Goal: Navigation & Orientation: Find specific page/section

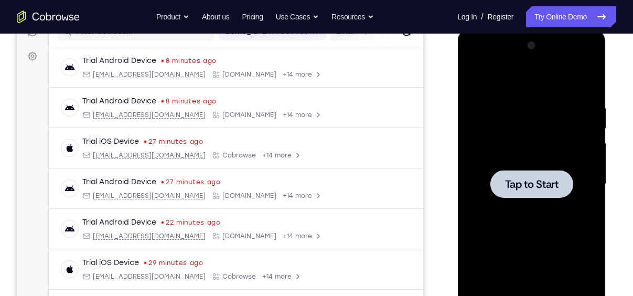
click at [521, 175] on div at bounding box center [531, 184] width 83 height 28
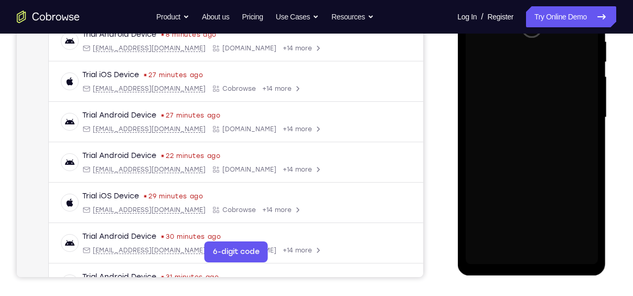
scroll to position [214, 0]
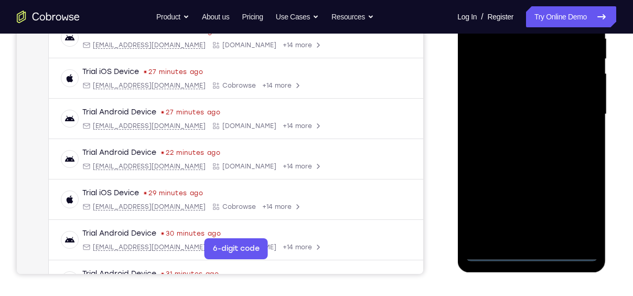
click at [531, 253] on div at bounding box center [531, 114] width 132 height 294
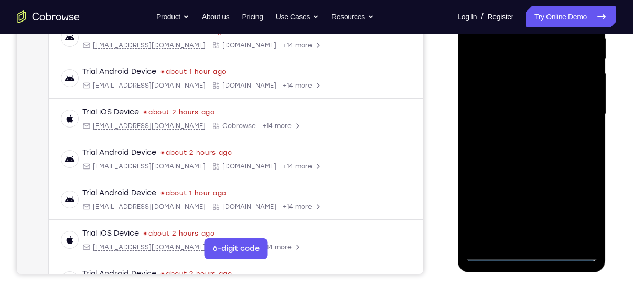
click at [580, 207] on div at bounding box center [531, 114] width 132 height 294
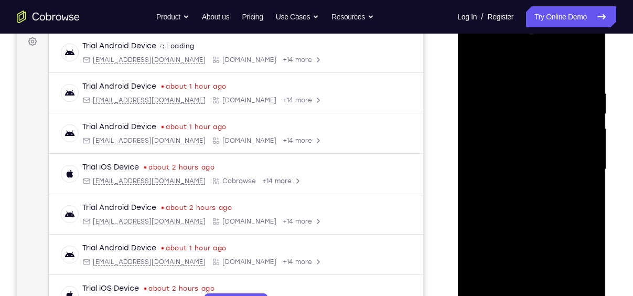
scroll to position [158, 0]
click at [526, 72] on div at bounding box center [531, 170] width 132 height 294
click at [576, 164] on div at bounding box center [531, 170] width 132 height 294
click at [518, 190] on div at bounding box center [531, 170] width 132 height 294
click at [525, 156] on div at bounding box center [531, 170] width 132 height 294
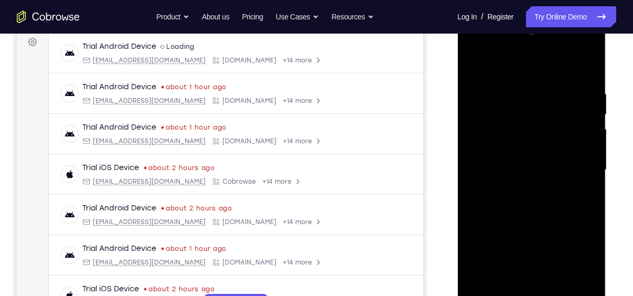
click at [529, 147] on div at bounding box center [531, 170] width 132 height 294
click at [537, 172] on div at bounding box center [531, 170] width 132 height 294
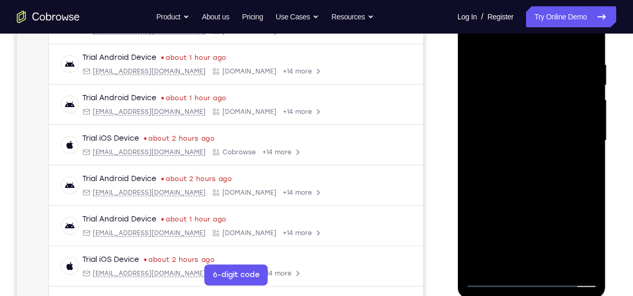
scroll to position [189, 0]
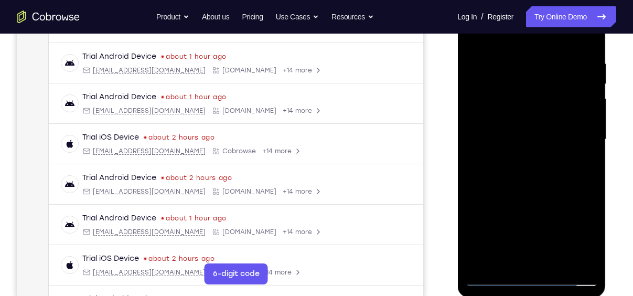
click at [545, 189] on div at bounding box center [531, 140] width 132 height 294
click at [556, 265] on div at bounding box center [531, 140] width 132 height 294
click at [559, 191] on div at bounding box center [531, 140] width 132 height 294
click at [536, 127] on div at bounding box center [531, 140] width 132 height 294
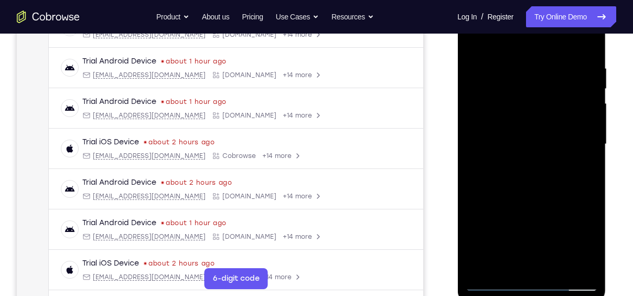
scroll to position [161, 0]
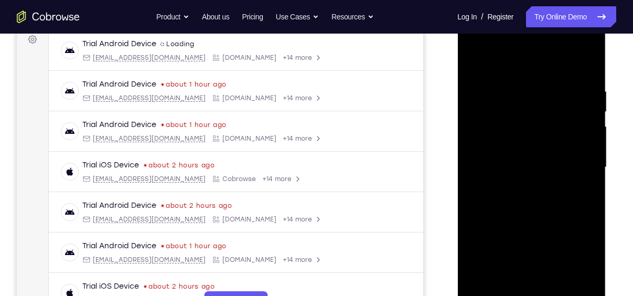
click at [478, 125] on div at bounding box center [531, 167] width 132 height 294
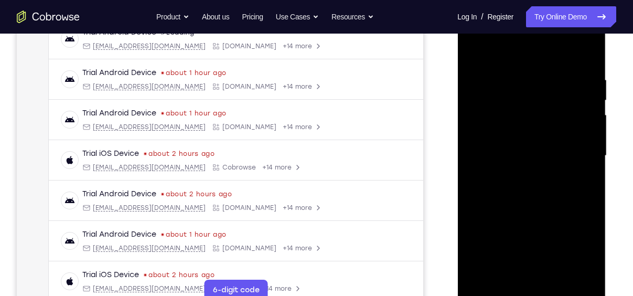
click at [494, 290] on div at bounding box center [531, 156] width 132 height 294
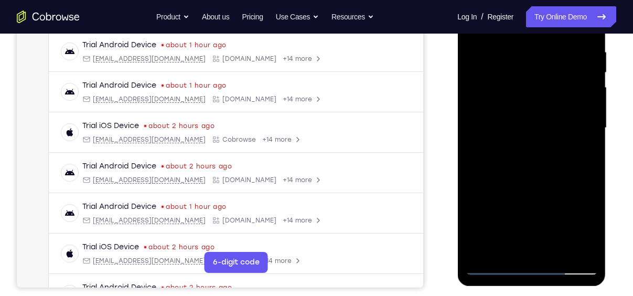
scroll to position [132, 0]
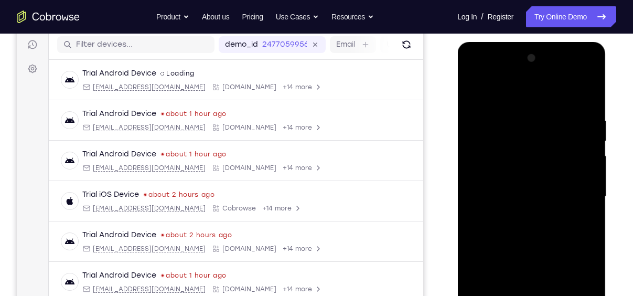
click at [475, 93] on div at bounding box center [531, 197] width 132 height 294
click at [475, 89] on div at bounding box center [531, 197] width 132 height 294
click at [511, 109] on div at bounding box center [531, 197] width 132 height 294
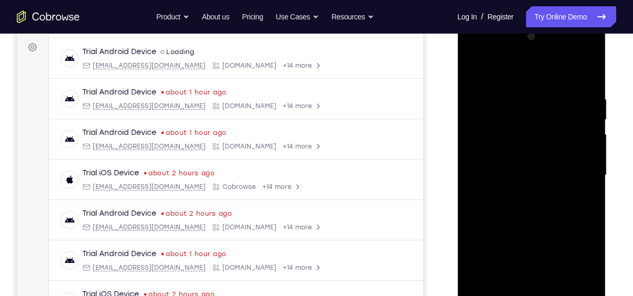
scroll to position [162, 0]
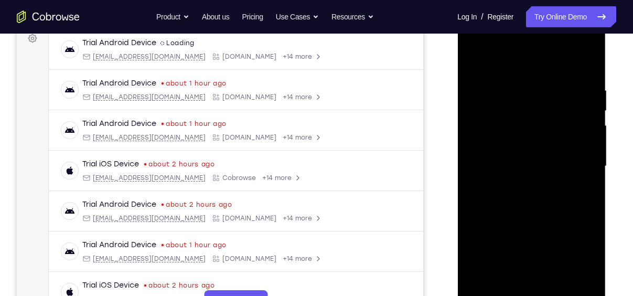
click at [586, 201] on div at bounding box center [531, 166] width 132 height 294
click at [586, 66] on div at bounding box center [531, 166] width 132 height 294
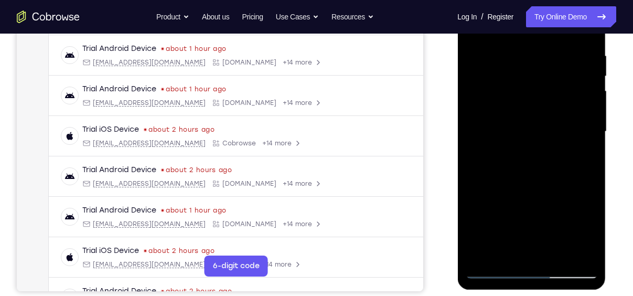
scroll to position [196, 0]
click at [560, 255] on div at bounding box center [531, 132] width 132 height 294
click at [542, 120] on div at bounding box center [531, 132] width 132 height 294
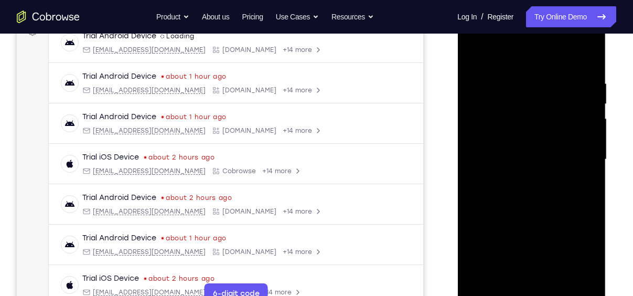
click at [512, 58] on div at bounding box center [531, 160] width 132 height 294
click at [533, 195] on div at bounding box center [531, 160] width 132 height 294
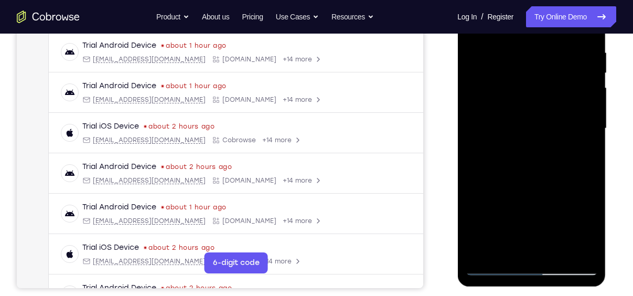
scroll to position [202, 0]
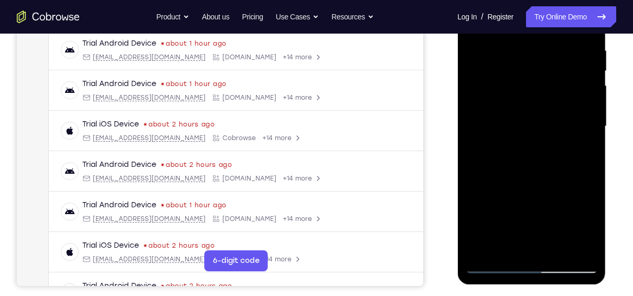
drag, startPoint x: 534, startPoint y: 203, endPoint x: 532, endPoint y: 96, distance: 107.0
click at [532, 96] on div at bounding box center [531, 127] width 132 height 294
drag, startPoint x: 530, startPoint y: 168, endPoint x: 541, endPoint y: 97, distance: 72.6
click at [541, 97] on div at bounding box center [531, 127] width 132 height 294
click at [587, 99] on div at bounding box center [531, 127] width 132 height 294
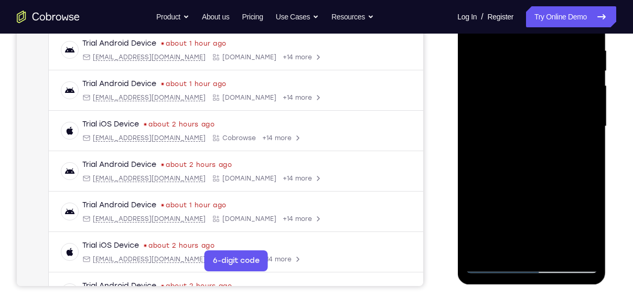
click at [587, 99] on div at bounding box center [531, 127] width 132 height 294
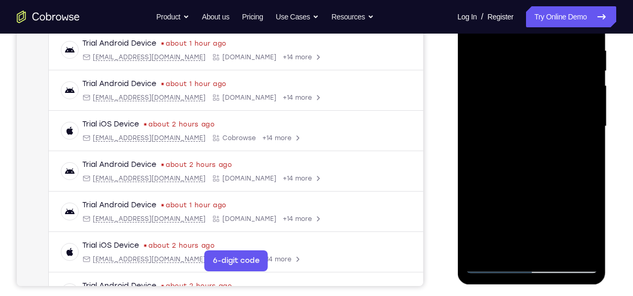
click at [587, 99] on div at bounding box center [531, 127] width 132 height 294
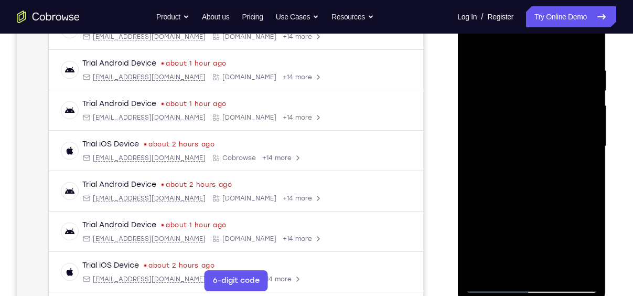
scroll to position [181, 0]
click at [475, 122] on div at bounding box center [531, 148] width 132 height 294
click at [588, 121] on div at bounding box center [531, 148] width 132 height 294
drag, startPoint x: 555, startPoint y: 222, endPoint x: 542, endPoint y: 47, distance: 176.2
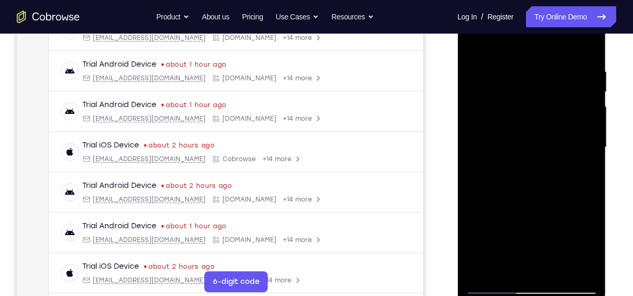
click at [542, 47] on div at bounding box center [531, 148] width 132 height 294
drag, startPoint x: 555, startPoint y: 184, endPoint x: 563, endPoint y: 121, distance: 63.5
click at [563, 121] on div at bounding box center [531, 148] width 132 height 294
click at [587, 120] on div at bounding box center [531, 148] width 132 height 294
click at [592, 122] on div at bounding box center [531, 148] width 132 height 294
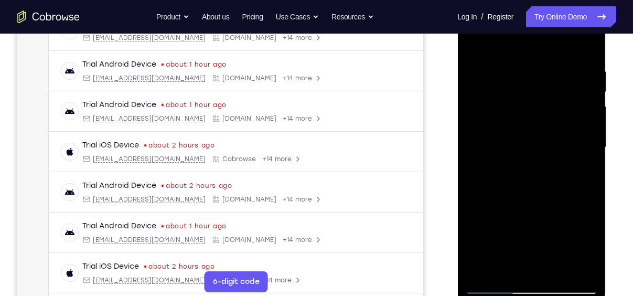
click at [592, 122] on div at bounding box center [531, 148] width 132 height 294
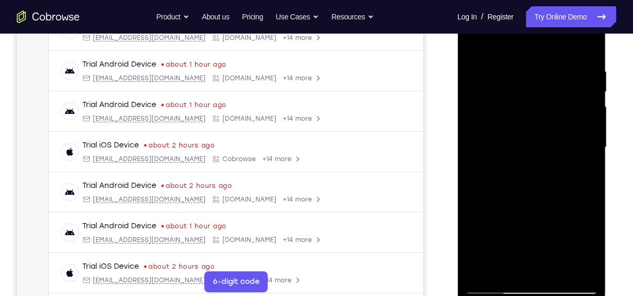
click at [592, 122] on div at bounding box center [531, 148] width 132 height 294
drag, startPoint x: 552, startPoint y: 218, endPoint x: 549, endPoint y: 54, distance: 163.7
click at [549, 54] on div at bounding box center [531, 148] width 132 height 294
drag, startPoint x: 552, startPoint y: 176, endPoint x: 542, endPoint y: 78, distance: 98.6
click at [542, 78] on div at bounding box center [531, 148] width 132 height 294
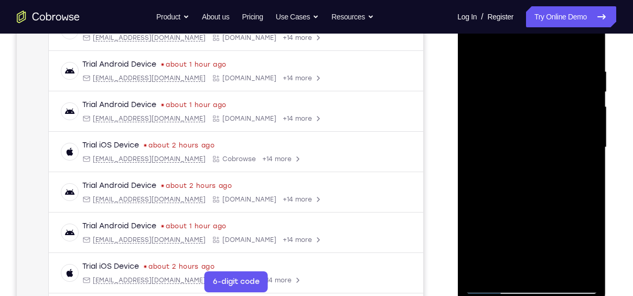
click at [589, 78] on div at bounding box center [531, 148] width 132 height 294
click at [591, 74] on div at bounding box center [531, 148] width 132 height 294
click at [591, 79] on div at bounding box center [531, 148] width 132 height 294
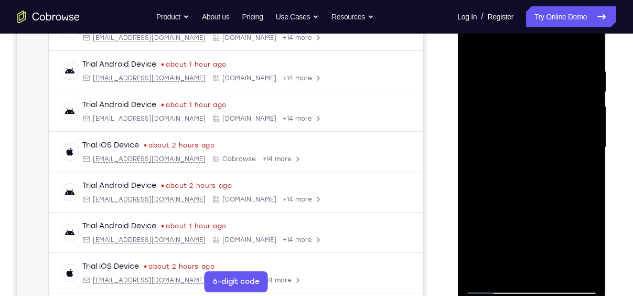
drag, startPoint x: 562, startPoint y: 110, endPoint x: 562, endPoint y: 165, distance: 55.6
click at [562, 165] on div at bounding box center [531, 148] width 132 height 294
click at [473, 131] on div at bounding box center [531, 148] width 132 height 294
click at [475, 37] on div at bounding box center [531, 148] width 132 height 294
click at [483, 210] on div at bounding box center [531, 148] width 132 height 294
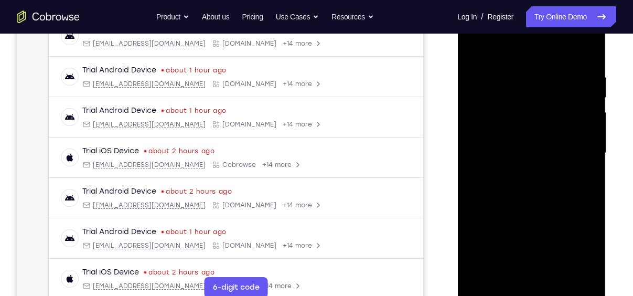
scroll to position [175, 0]
click at [591, 95] on div at bounding box center [531, 154] width 132 height 294
click at [588, 97] on div at bounding box center [531, 154] width 132 height 294
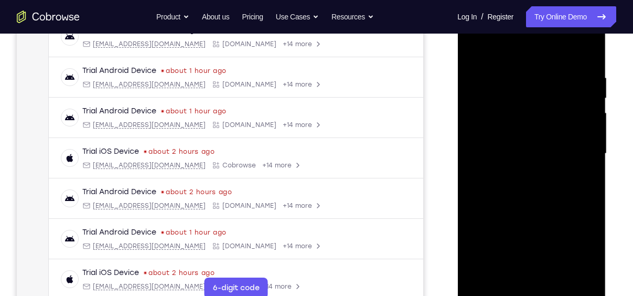
click at [477, 47] on div at bounding box center [531, 154] width 132 height 294
drag, startPoint x: 549, startPoint y: 217, endPoint x: 556, endPoint y: 94, distance: 123.5
click at [556, 94] on div at bounding box center [531, 154] width 132 height 294
drag, startPoint x: 548, startPoint y: 101, endPoint x: 562, endPoint y: 259, distance: 158.5
click at [562, 259] on div at bounding box center [531, 154] width 132 height 294
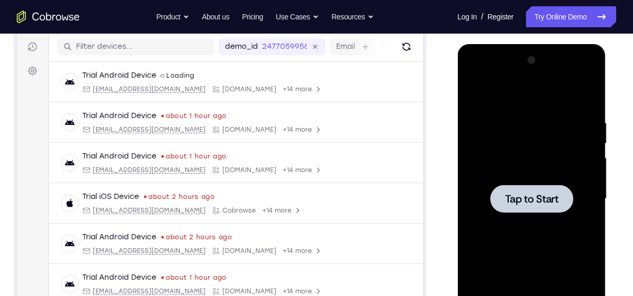
scroll to position [129, 0]
